Goal: Task Accomplishment & Management: Manage account settings

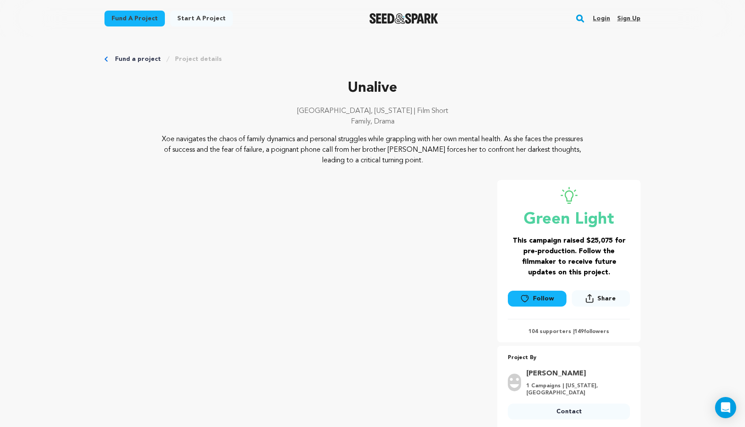
click at [400, 23] on img "Seed&Spark Homepage" at bounding box center [403, 18] width 69 height 11
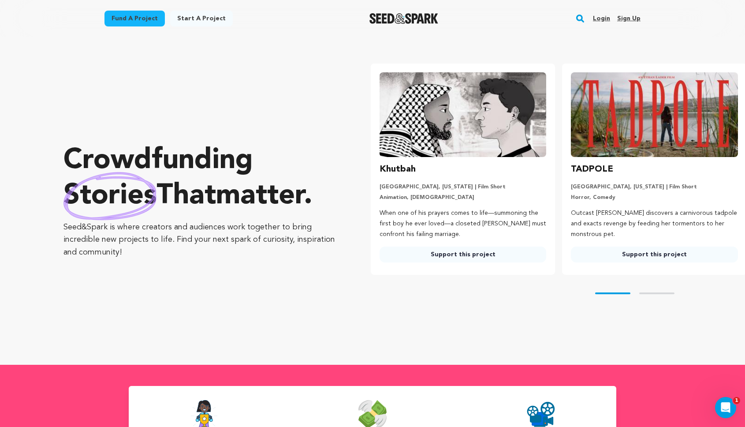
click at [594, 20] on link "Login" at bounding box center [601, 18] width 17 height 14
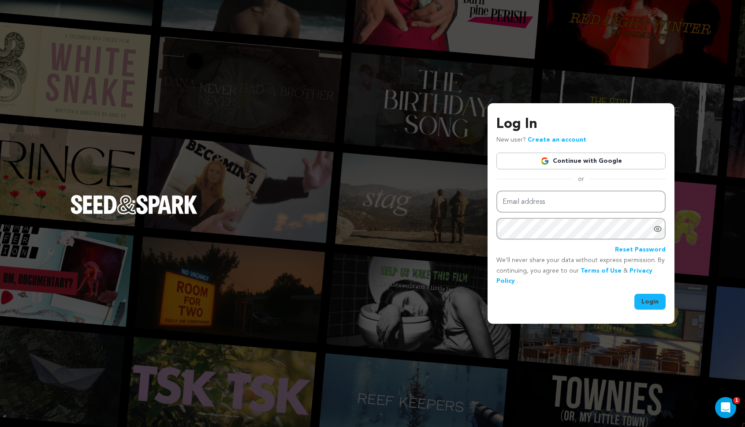
click at [569, 158] on link "Continue with Google" at bounding box center [580, 161] width 169 height 17
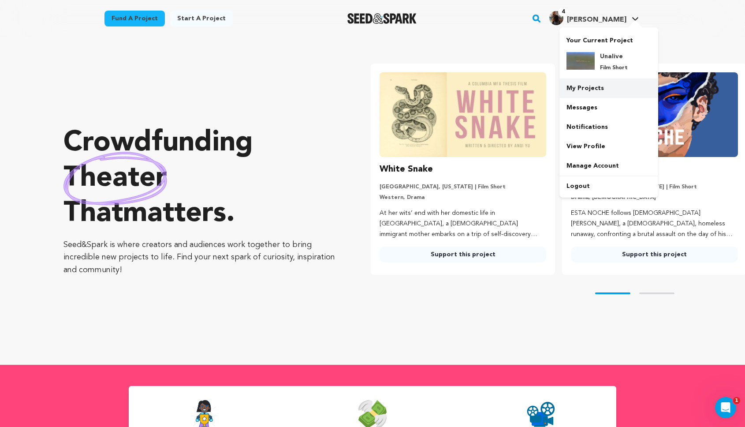
click at [597, 90] on link "My Projects" at bounding box center [608, 87] width 99 height 19
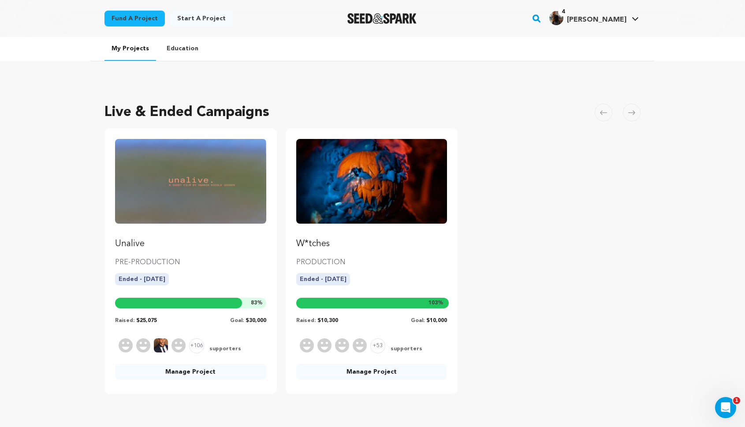
click at [145, 242] on p "Unalive" at bounding box center [190, 244] width 151 height 12
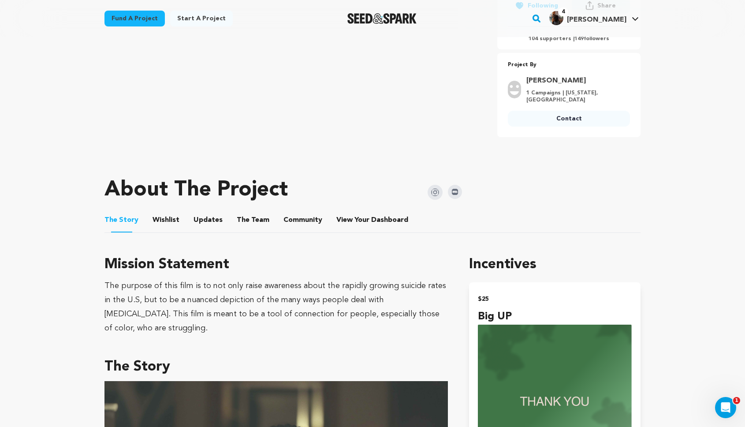
scroll to position [326, 0]
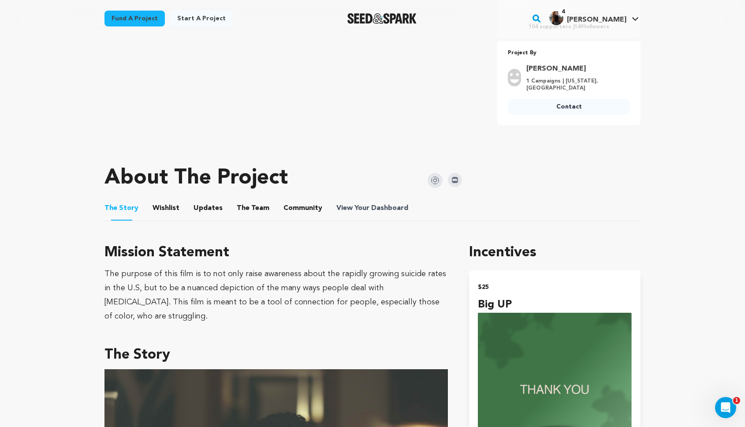
click at [384, 203] on span "Dashboard" at bounding box center [389, 208] width 37 height 11
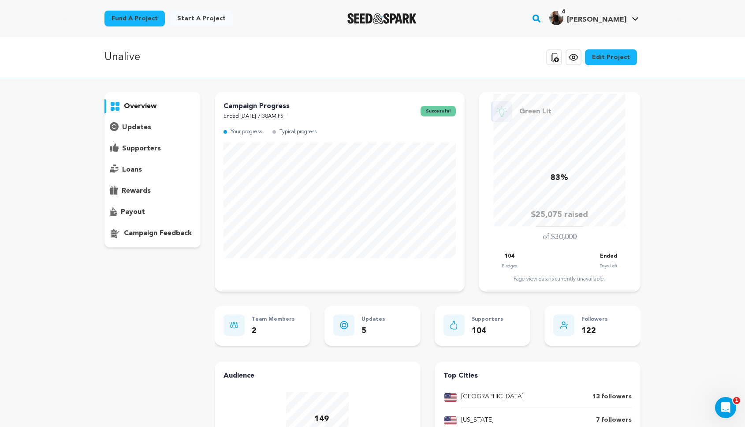
click at [124, 149] on p "supporters" at bounding box center [141, 148] width 39 height 11
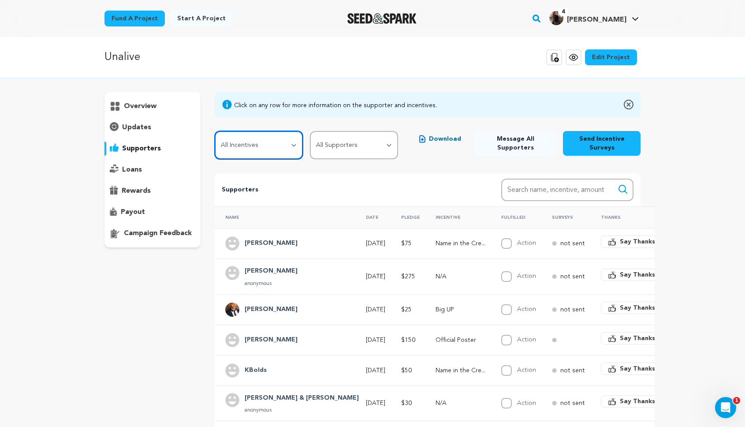
click at [276, 149] on select "All Incentives Big UP Name in the Credits Official Poster Exclusive Video Messa…" at bounding box center [259, 145] width 88 height 28
select select "98437"
click at [215, 131] on select "All Incentives Big UP Name in the Credits Official Poster Exclusive Video Messa…" at bounding box center [259, 145] width 88 height 28
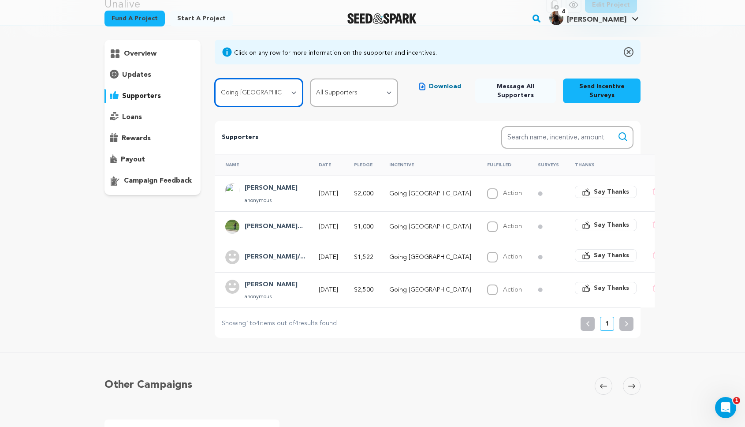
scroll to position [53, 0]
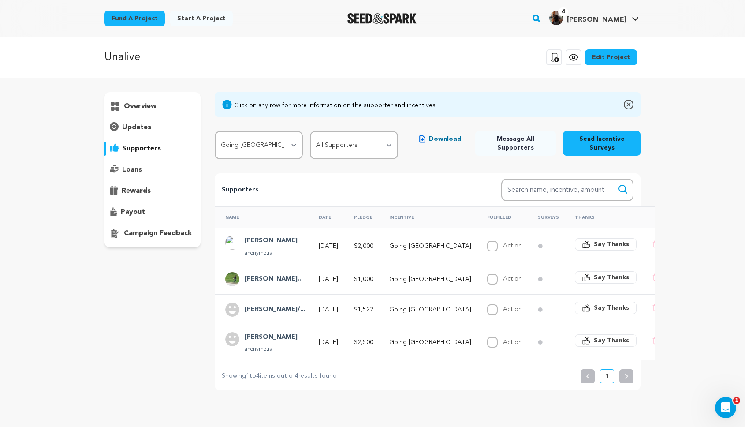
click at [291, 277] on h4 "Rebecca Koslove..." at bounding box center [274, 279] width 58 height 11
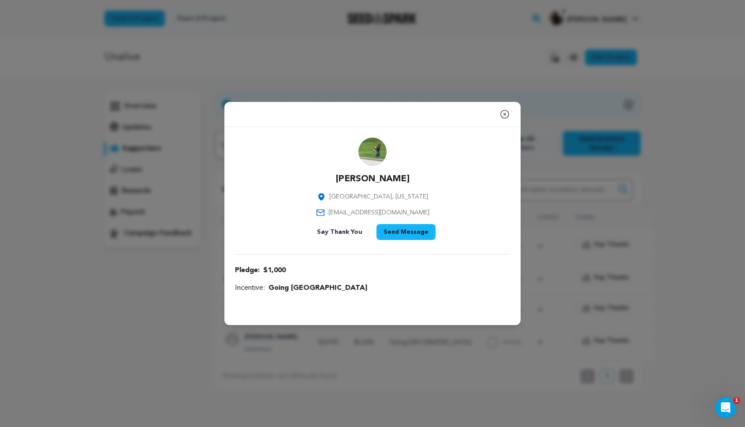
click at [503, 113] on icon "button" at bounding box center [505, 114] width 11 height 11
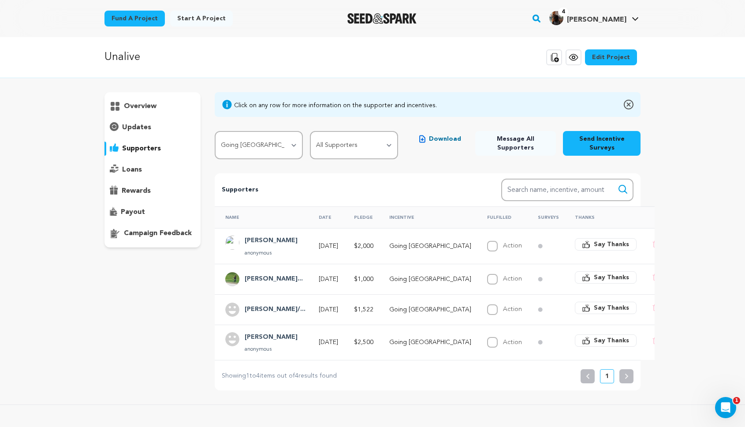
click at [274, 306] on h4 "Jessica Smith/..." at bounding box center [275, 309] width 61 height 11
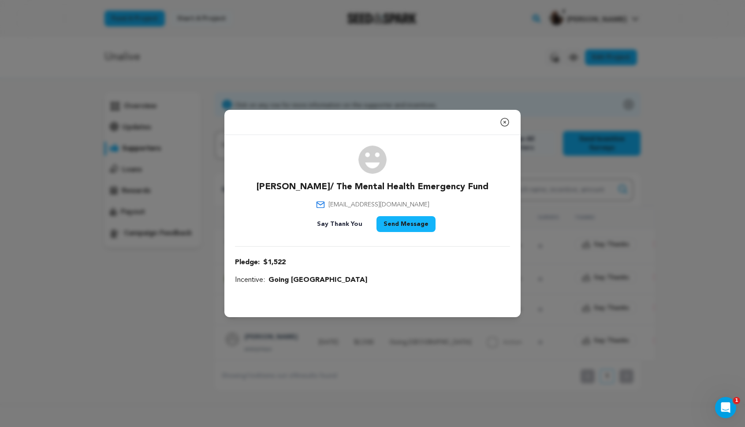
click at [503, 123] on icon "button" at bounding box center [505, 122] width 11 height 11
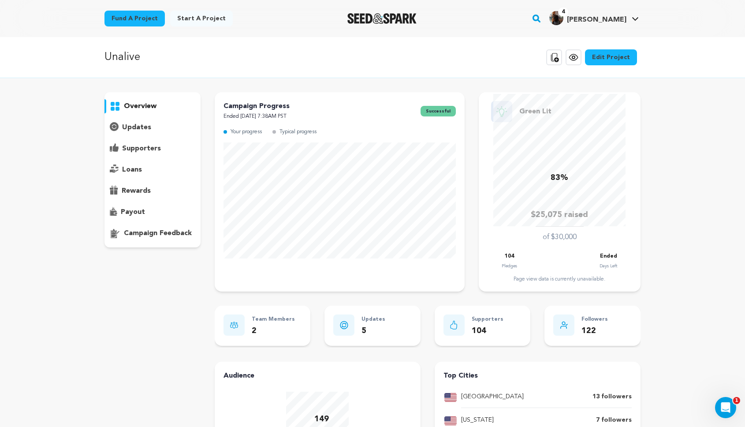
click at [126, 107] on p "overview" at bounding box center [140, 106] width 33 height 11
click at [578, 59] on icon at bounding box center [573, 57] width 11 height 11
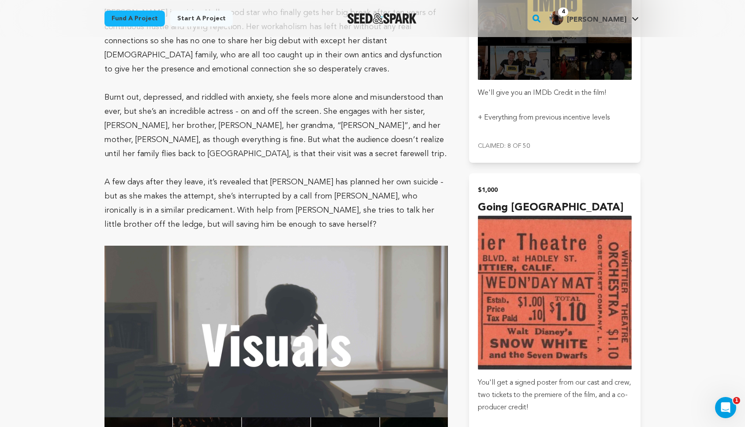
scroll to position [1798, 0]
